Goal: Transaction & Acquisition: Purchase product/service

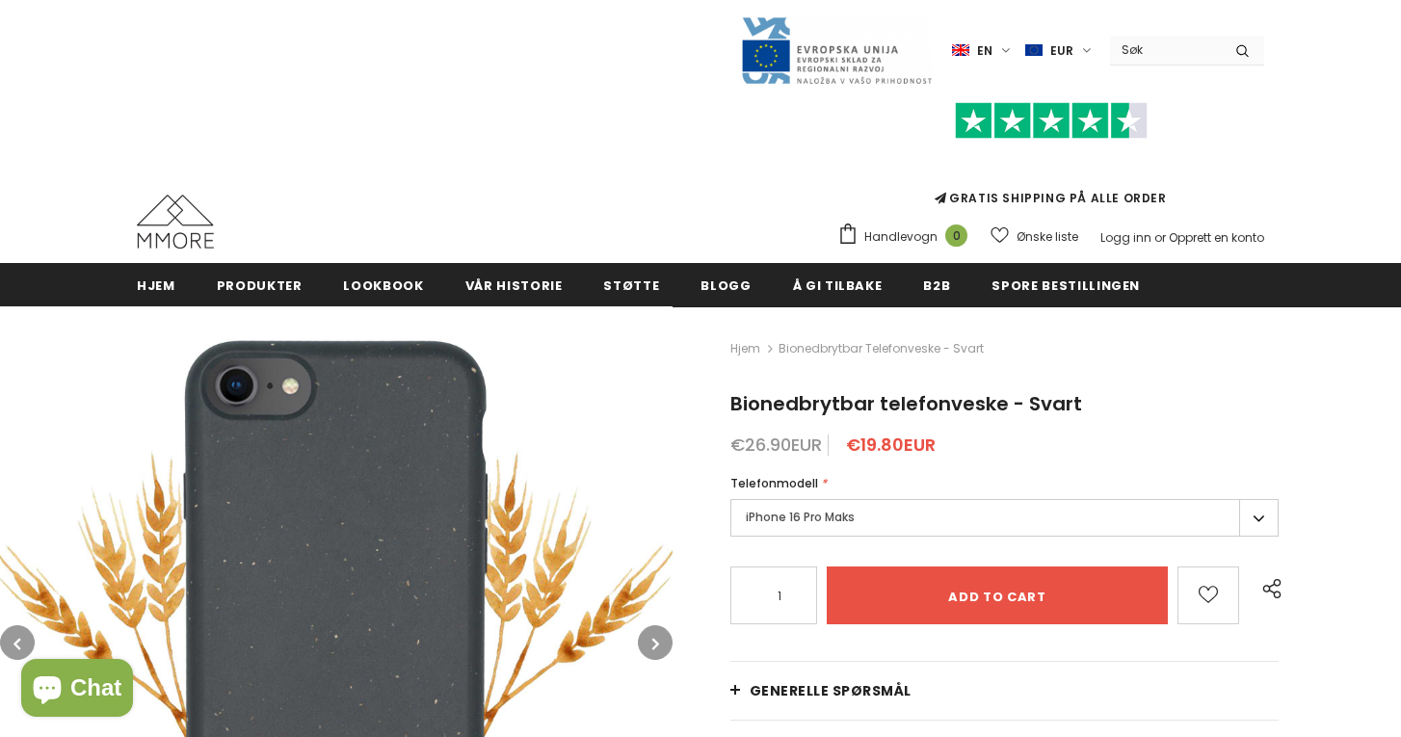
click at [831, 499] on label "iPhone 16 Pro Maks" at bounding box center [1004, 518] width 548 height 38
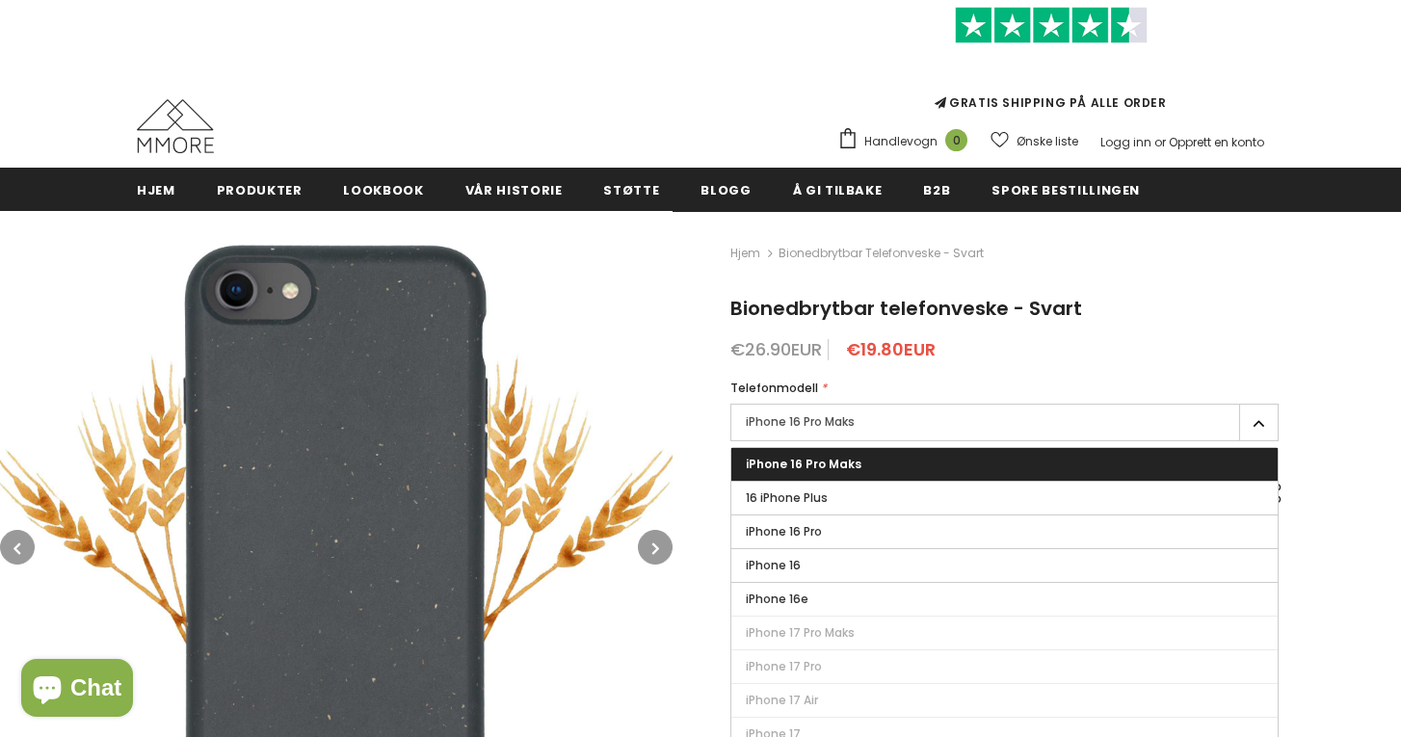
scroll to position [95, 0]
click at [619, 410] on img at bounding box center [336, 547] width 673 height 673
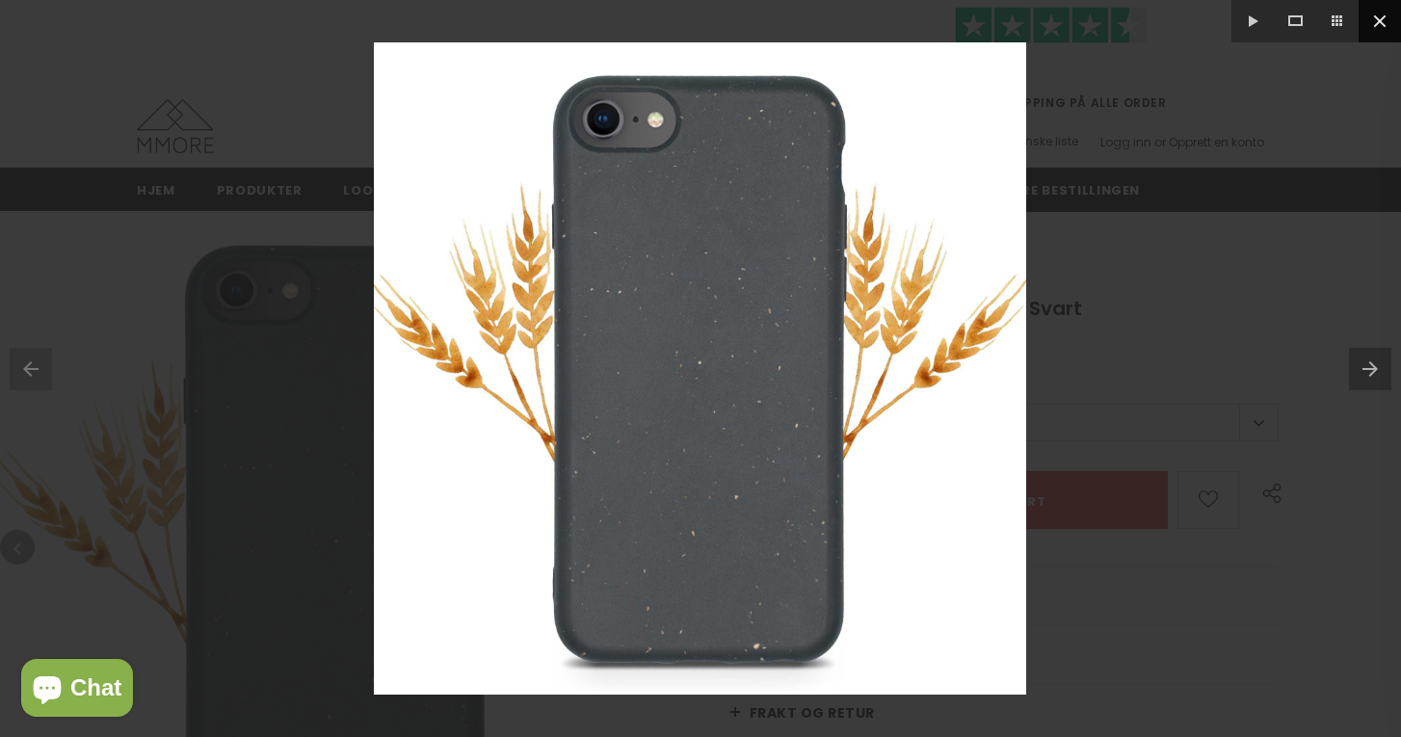
click at [1380, 10] on button at bounding box center [1380, 21] width 42 height 42
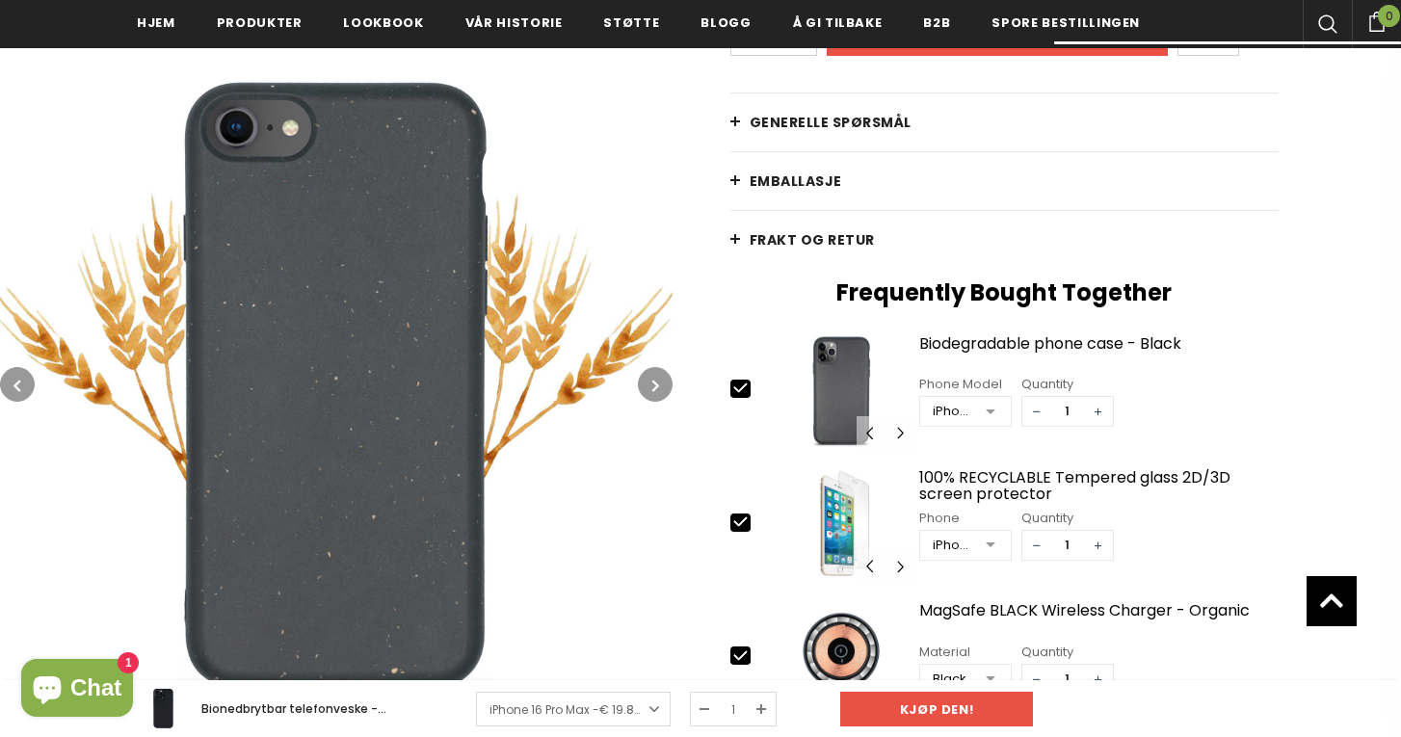
scroll to position [577, 0]
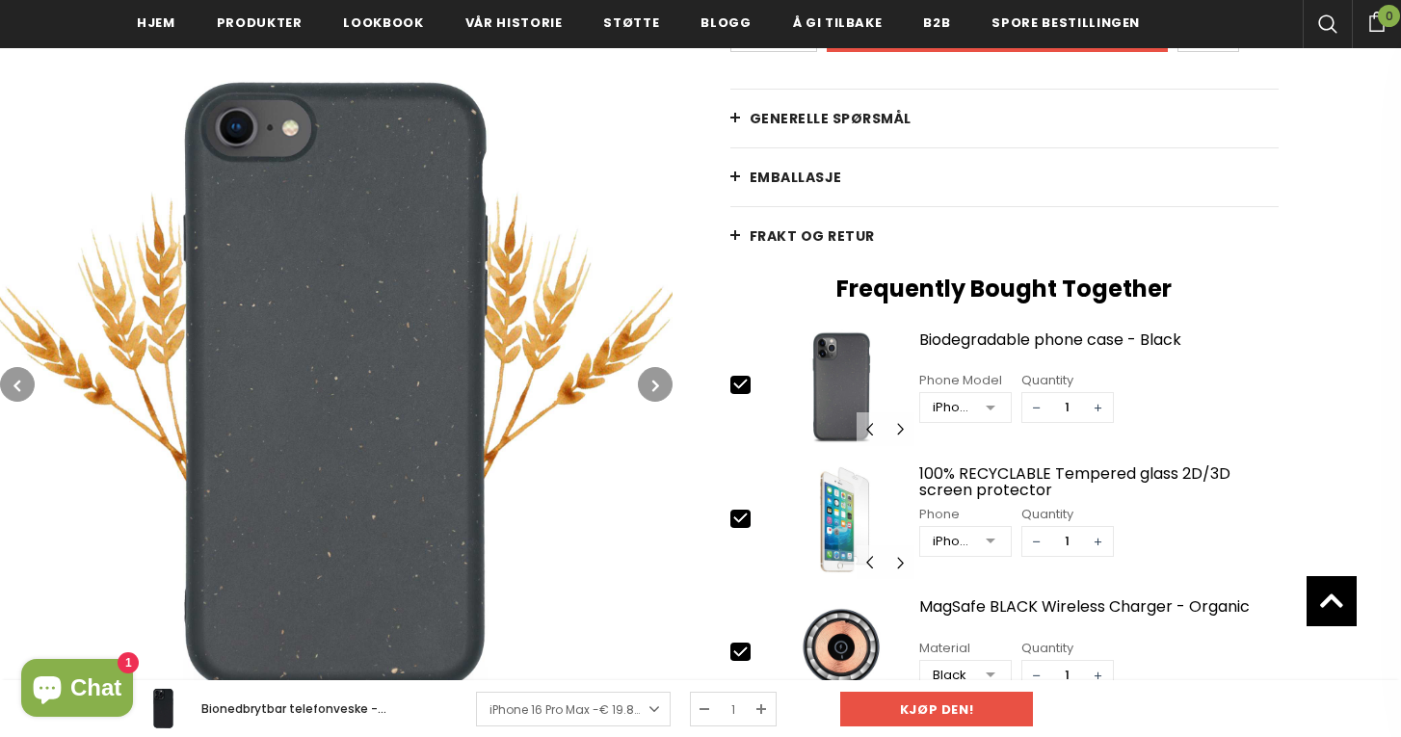
click at [748, 166] on link "EMBALLASJE" at bounding box center [1004, 177] width 548 height 58
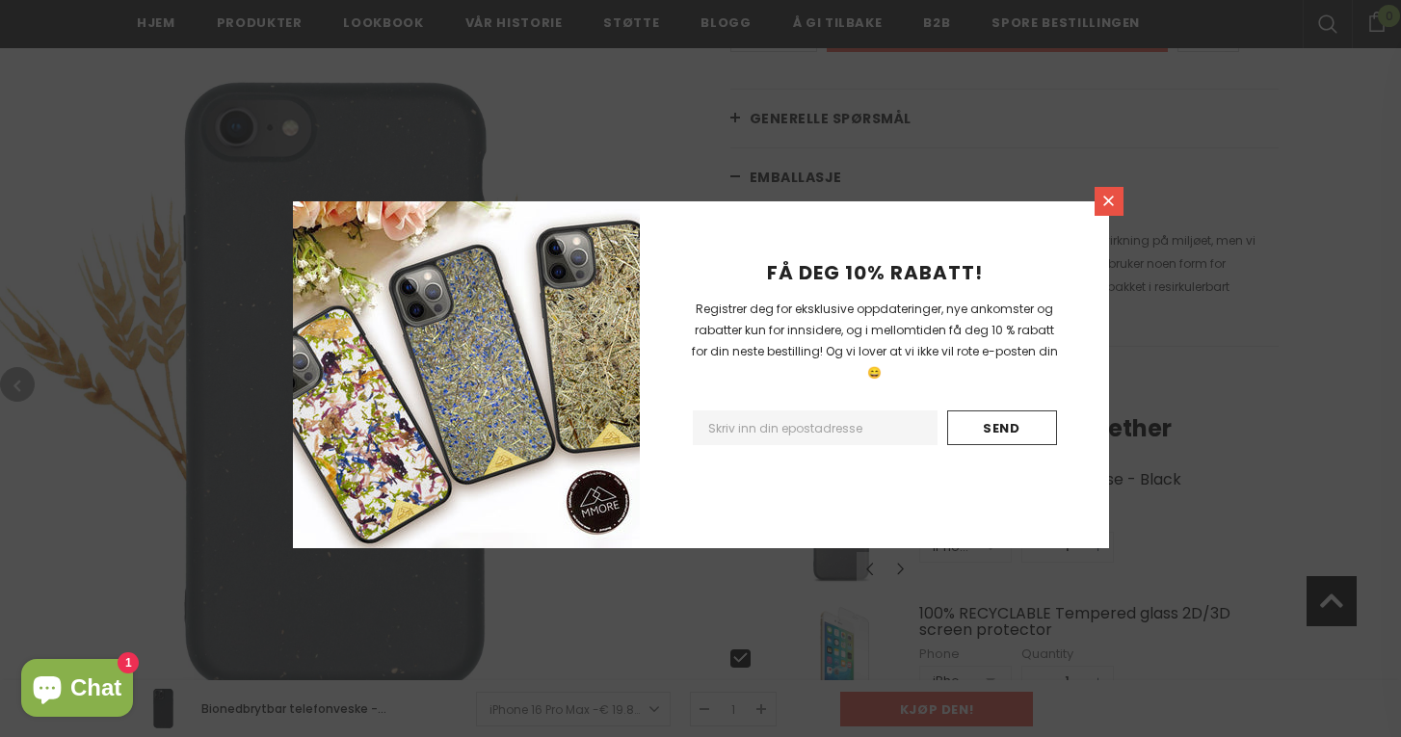
click at [1111, 194] on icon at bounding box center [1108, 201] width 16 height 16
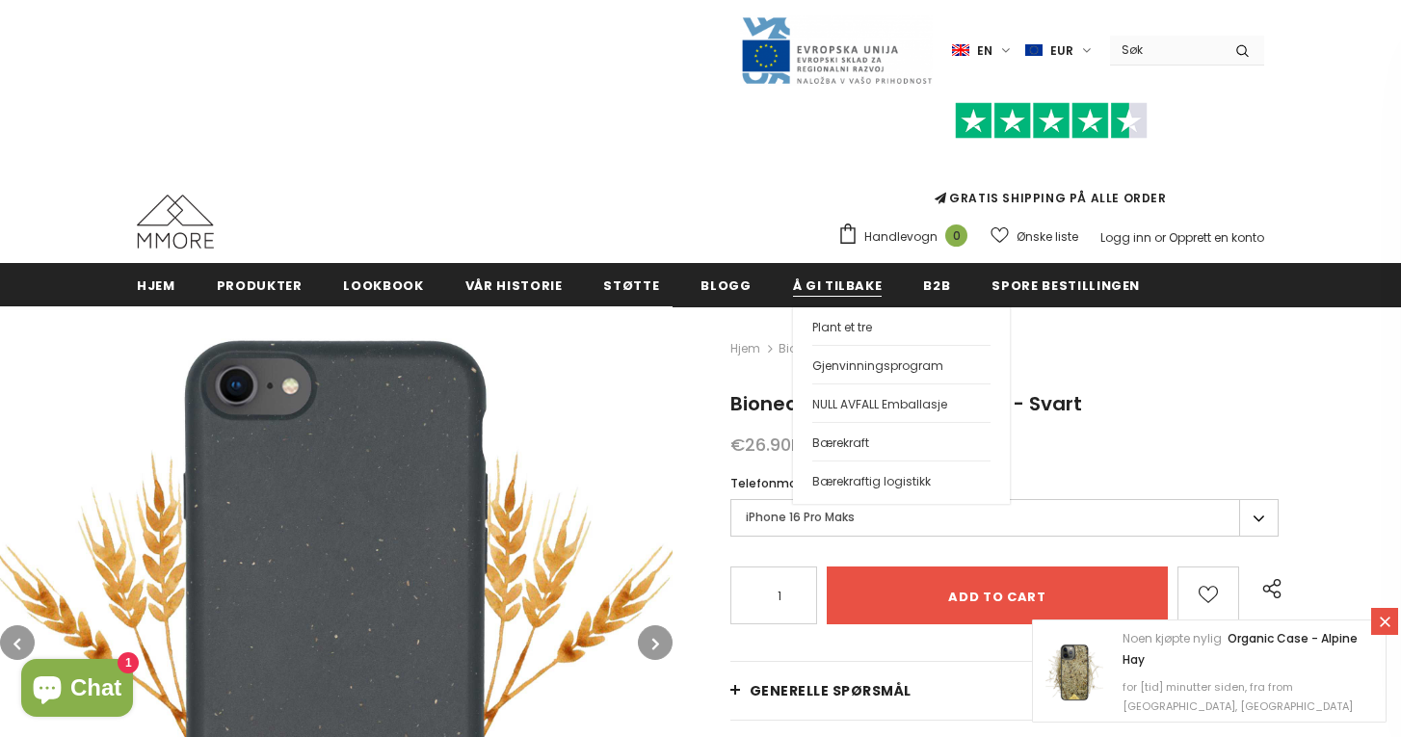
scroll to position [0, 0]
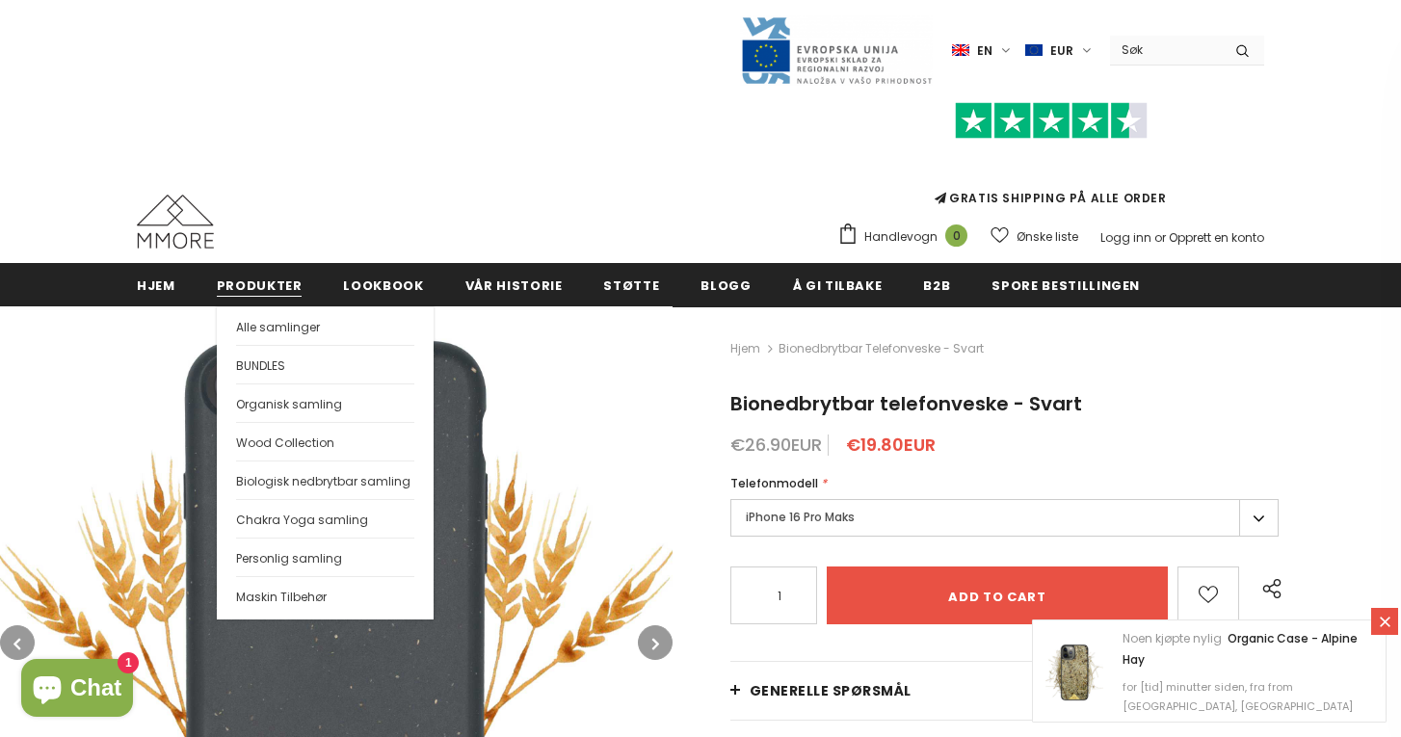
click at [241, 284] on span "Produkter" at bounding box center [260, 286] width 86 height 18
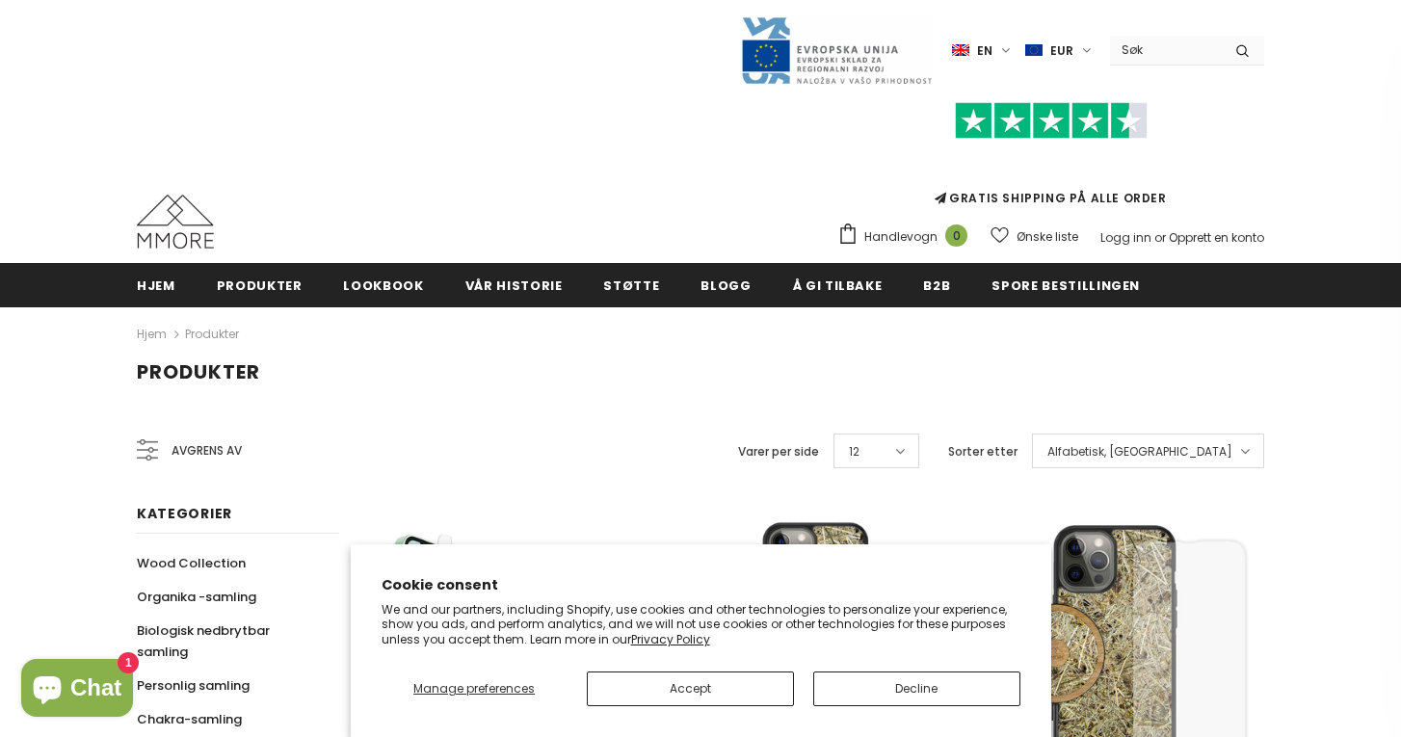
click at [859, 681] on button "Decline" at bounding box center [916, 689] width 207 height 35
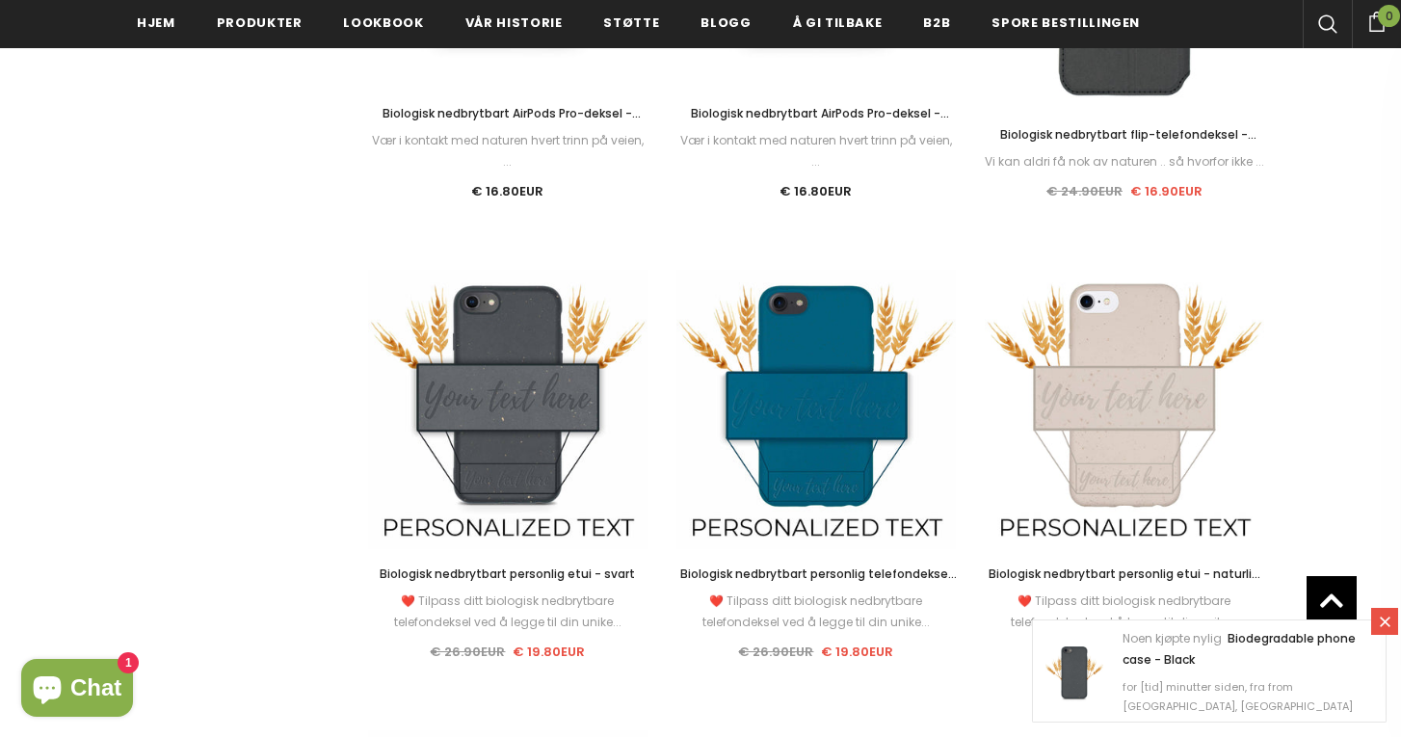
scroll to position [1609, 0]
